Goal: Task Accomplishment & Management: Use online tool/utility

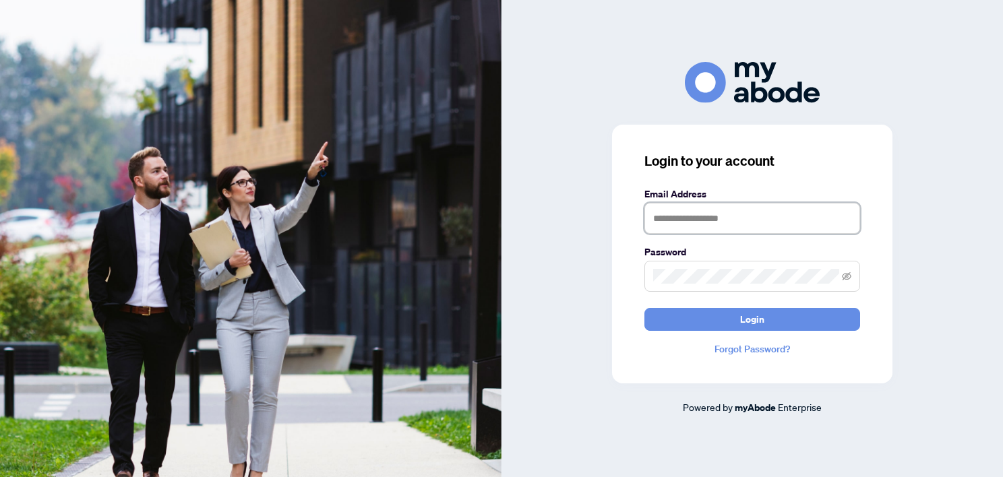
click at [671, 216] on input "text" at bounding box center [752, 218] width 216 height 31
type input "**********"
click at [644, 308] on button "Login" at bounding box center [752, 319] width 216 height 23
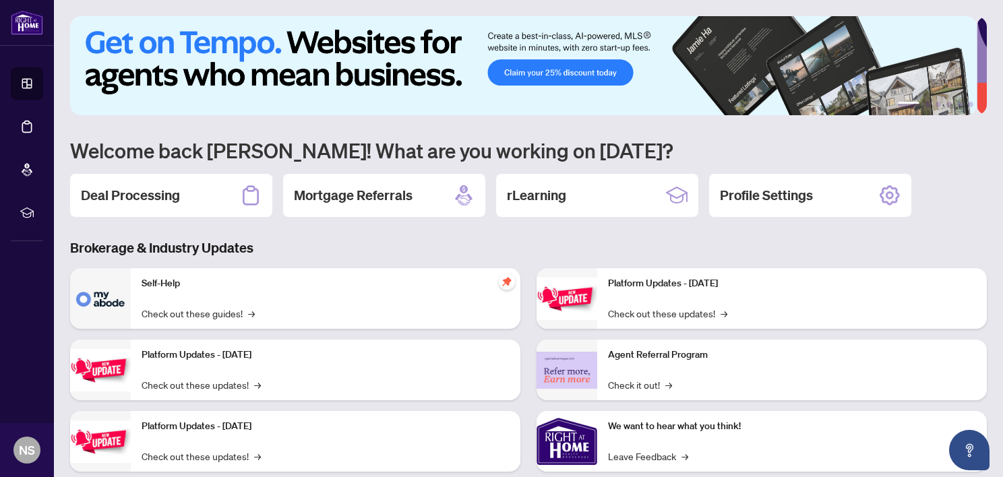
click at [162, 208] on div "Deal Processing" at bounding box center [171, 195] width 202 height 43
